Goal: Information Seeking & Learning: Understand process/instructions

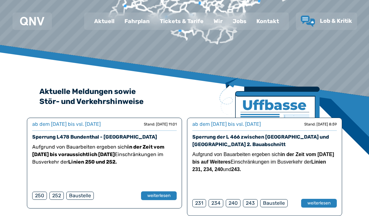
scroll to position [76, 0]
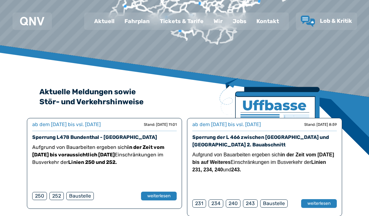
click at [145, 16] on div "Fahrplan" at bounding box center [136, 21] width 35 height 16
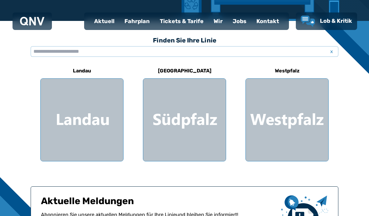
scroll to position [173, 0]
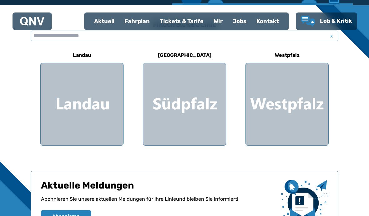
click at [80, 101] on div at bounding box center [82, 104] width 83 height 83
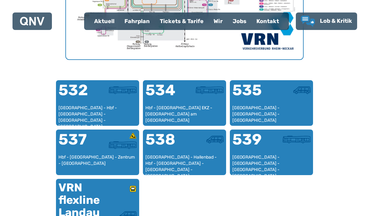
scroll to position [357, 0]
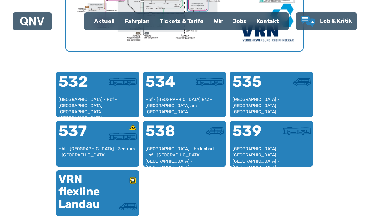
click at [207, 150] on div "[GEOGRAPHIC_DATA] - Hallenbad - Hbf - [GEOGRAPHIC_DATA] - [GEOGRAPHIC_DATA] - […" at bounding box center [184, 155] width 78 height 18
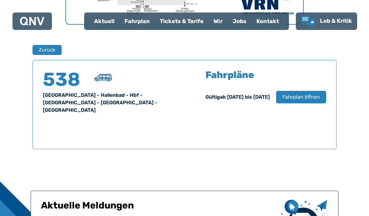
scroll to position [412, 0]
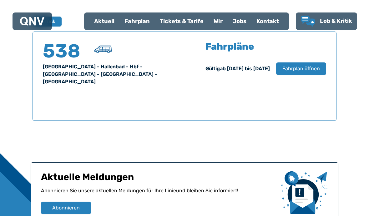
click at [312, 65] on span "Fahrplan öffnen" at bounding box center [301, 69] width 38 height 8
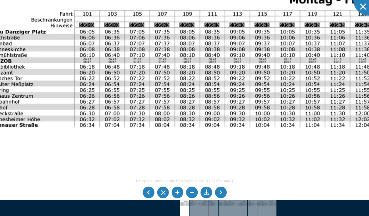
click at [30, 42] on img at bounding box center [298, 195] width 662 height 469
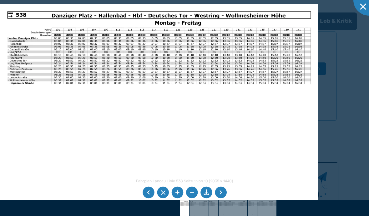
click at [361, 9] on div at bounding box center [368, -1] width 31 height 31
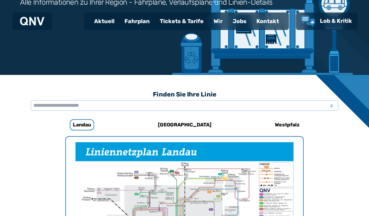
scroll to position [102, 0]
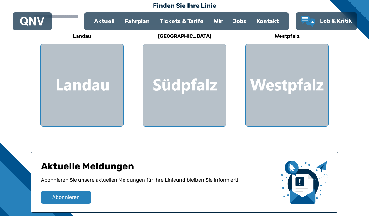
scroll to position [165, 0]
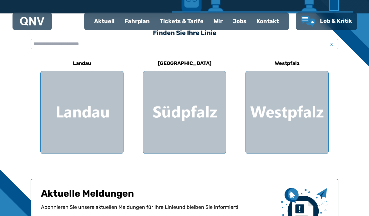
click at [192, 110] on div at bounding box center [184, 112] width 83 height 83
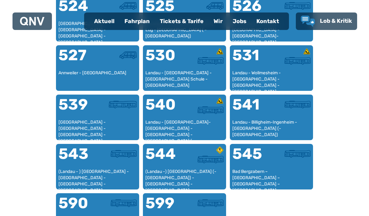
scroll to position [538, 0]
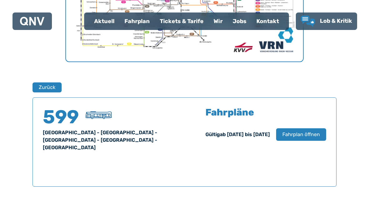
scroll to position [346, 0]
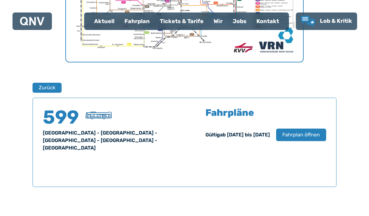
click at [317, 137] on span "Fahrplan öffnen" at bounding box center [301, 135] width 38 height 8
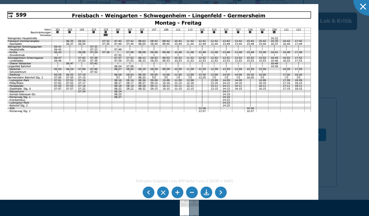
click at [359, 5] on div at bounding box center [368, -1] width 31 height 31
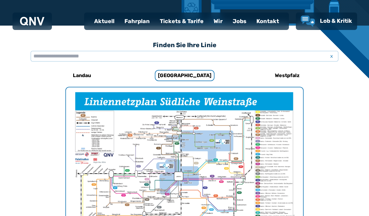
scroll to position [152, 0]
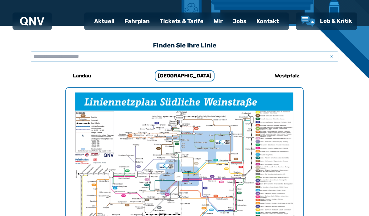
click at [293, 76] on h6 "Westpfalz" at bounding box center [287, 76] width 30 height 10
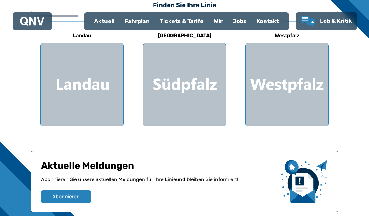
scroll to position [165, 0]
